Goal: Find specific page/section: Find specific page/section

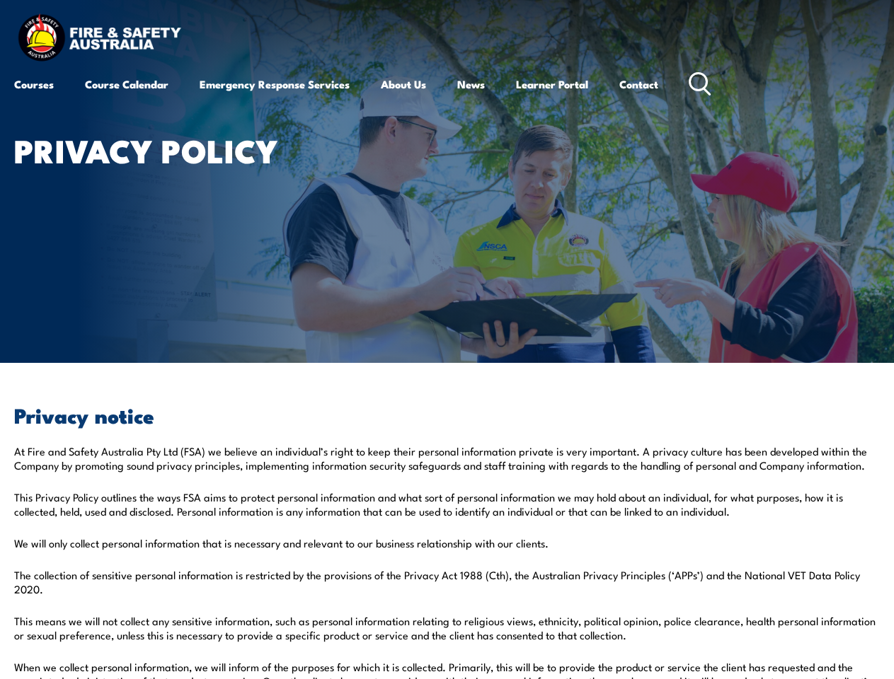
click at [447, 340] on article "Privacy Policy" at bounding box center [447, 181] width 866 height 363
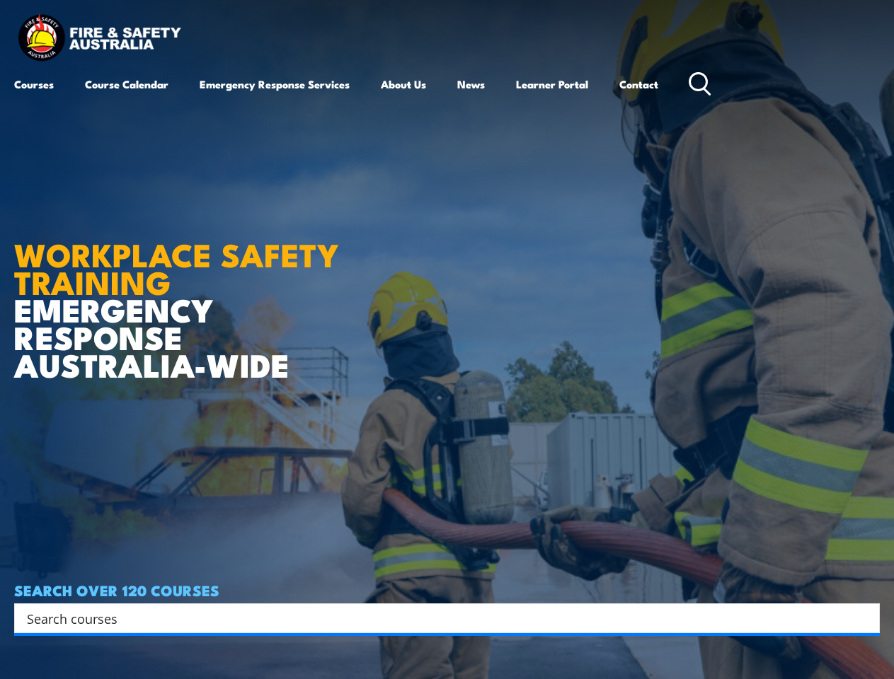
click at [447, 340] on article "WORKPLACE SAFETY TRAINING EMERGENCY RESPONSE [GEOGRAPHIC_DATA]-WIDE SEARCH OVER…" at bounding box center [447, 339] width 866 height 679
click at [437, 619] on input "Search input" at bounding box center [438, 618] width 822 height 21
click at [865, 619] on icon "Search magnifier button" at bounding box center [865, 619] width 16 height 20
